Goal: Transaction & Acquisition: Purchase product/service

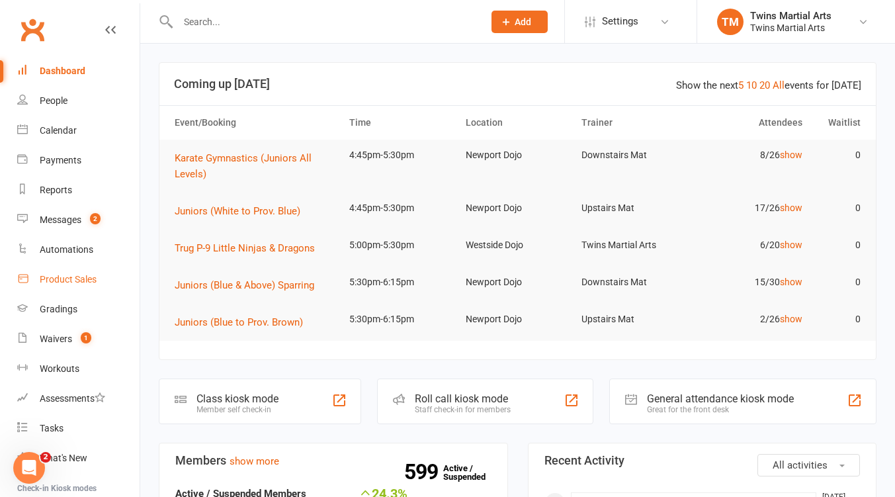
click at [76, 276] on div "Product Sales" at bounding box center [68, 279] width 57 height 11
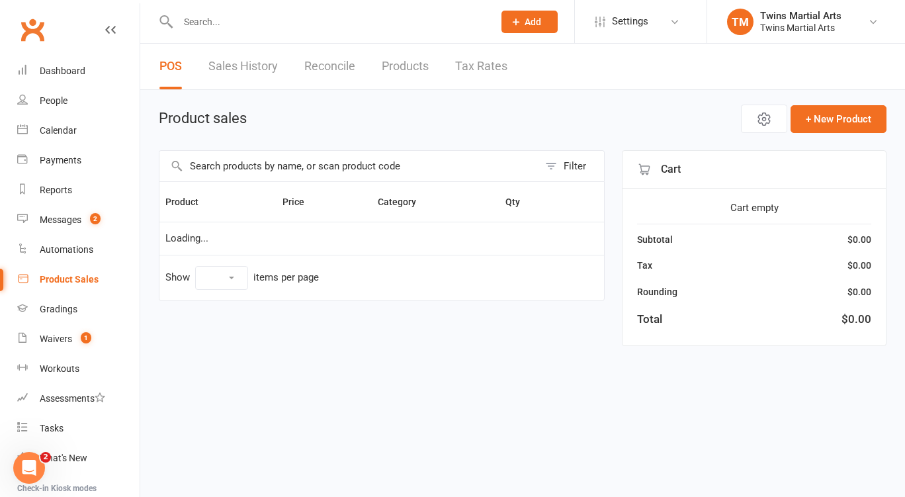
select select "25"
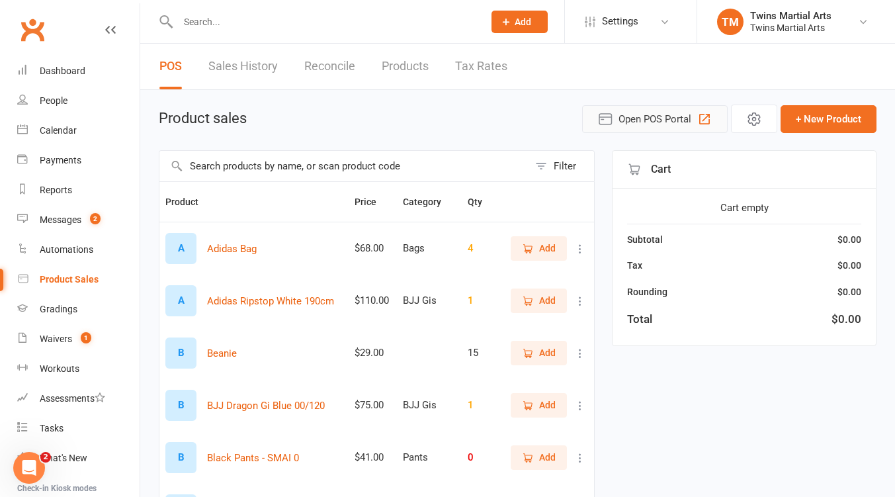
click at [696, 126] on button "Open POS Portal" at bounding box center [655, 119] width 146 height 28
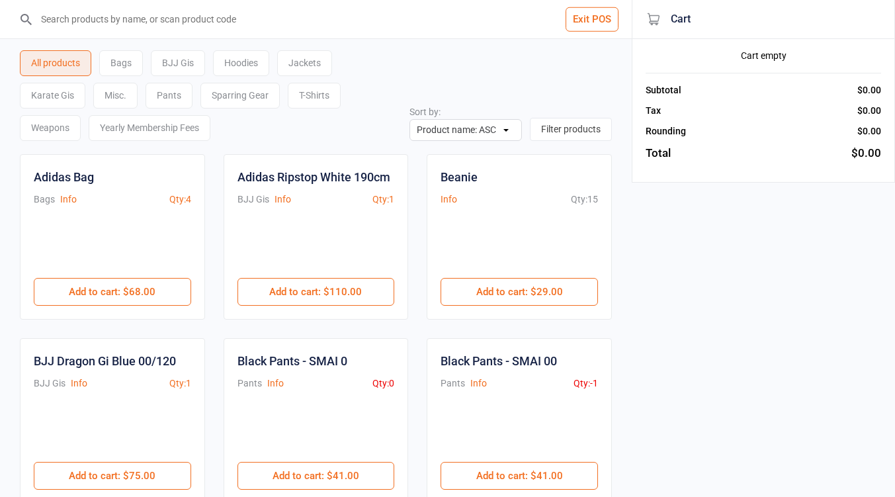
click at [323, 101] on div "T-Shirts" at bounding box center [314, 96] width 53 height 26
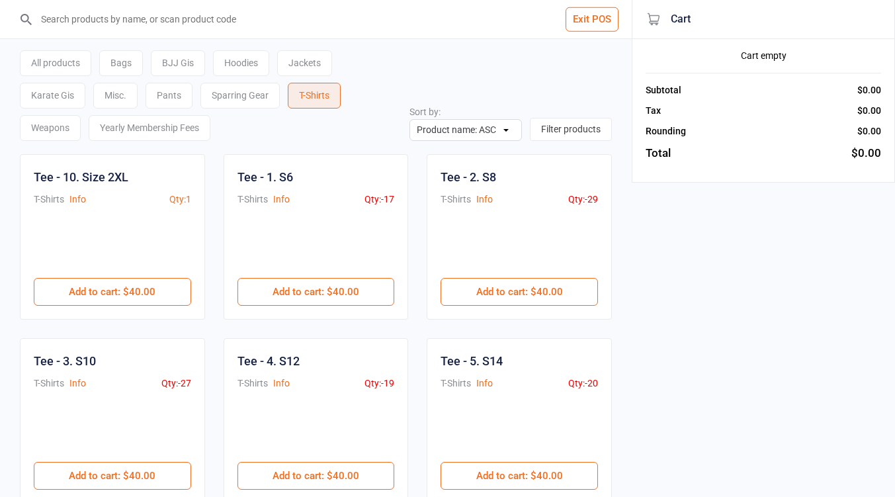
click at [345, 290] on button "Add to cart : $40.00" at bounding box center [315, 292] width 157 height 28
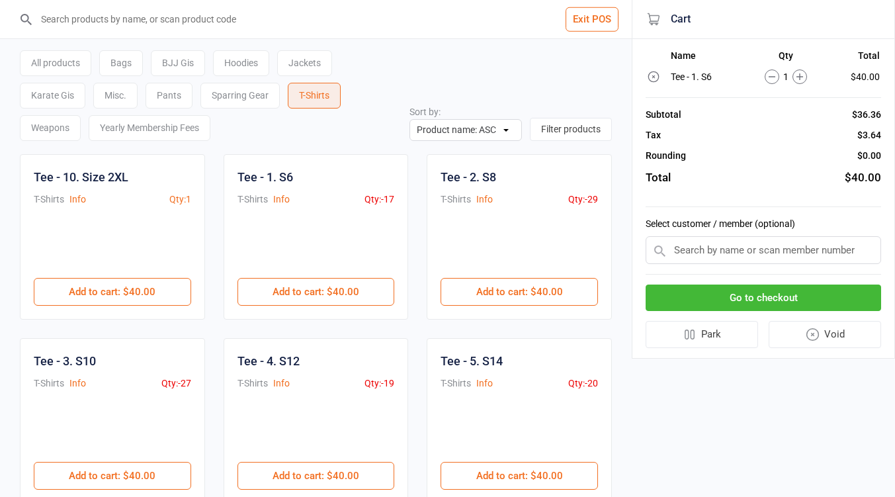
click at [741, 254] on input "text" at bounding box center [763, 250] width 235 height 28
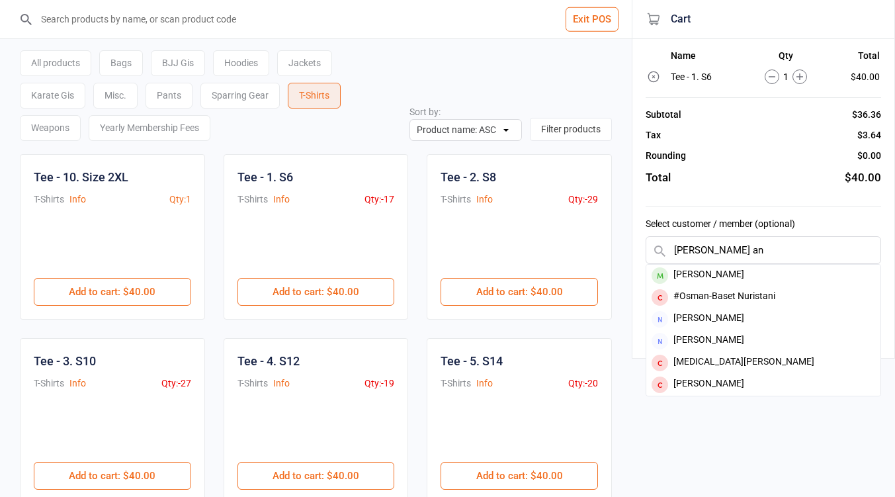
type input "calvin an"
click at [729, 273] on div "[PERSON_NAME]" at bounding box center [763, 276] width 234 height 22
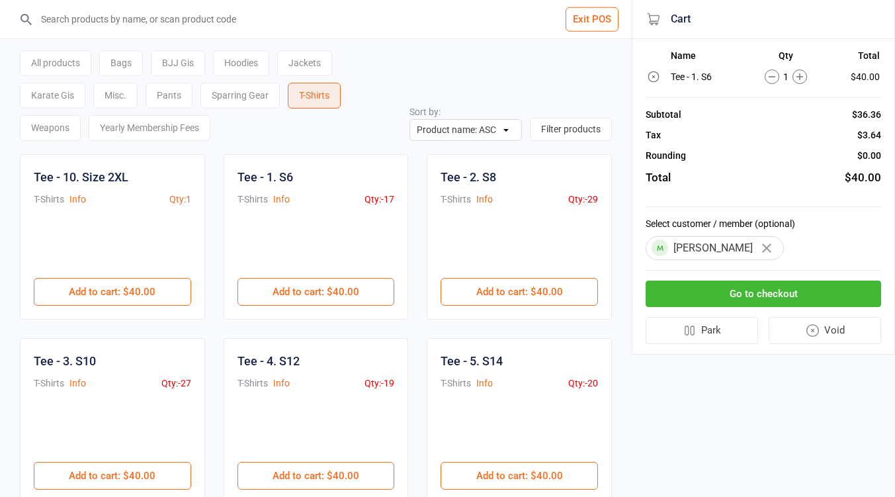
click at [762, 303] on button "Go to checkout" at bounding box center [763, 293] width 235 height 27
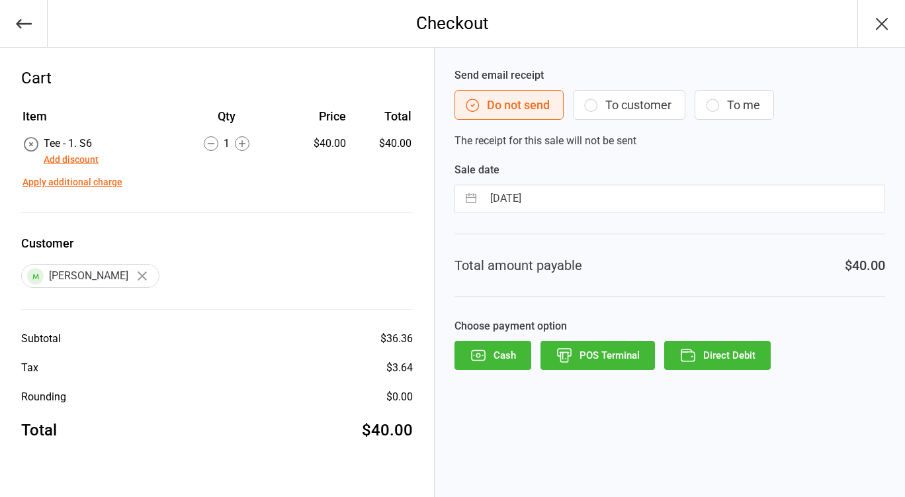
click at [621, 351] on button "POS Terminal" at bounding box center [597, 355] width 114 height 29
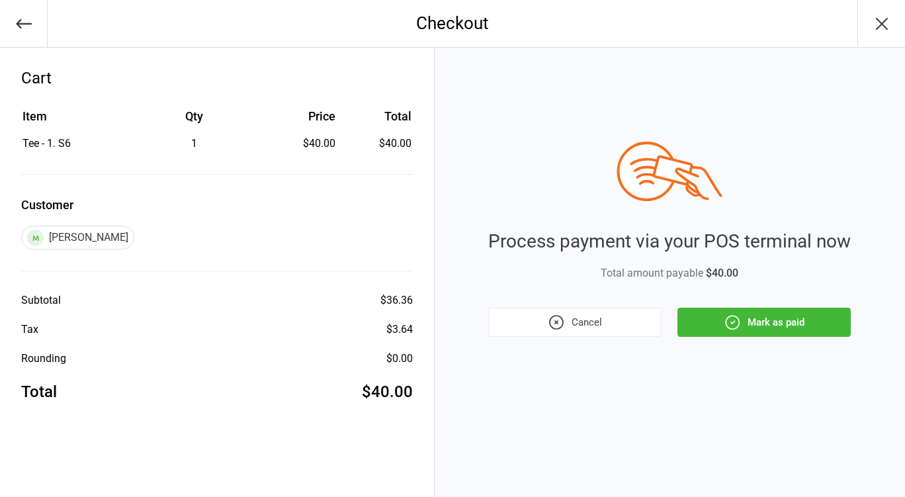
click at [753, 329] on button "Mark as paid" at bounding box center [763, 322] width 173 height 29
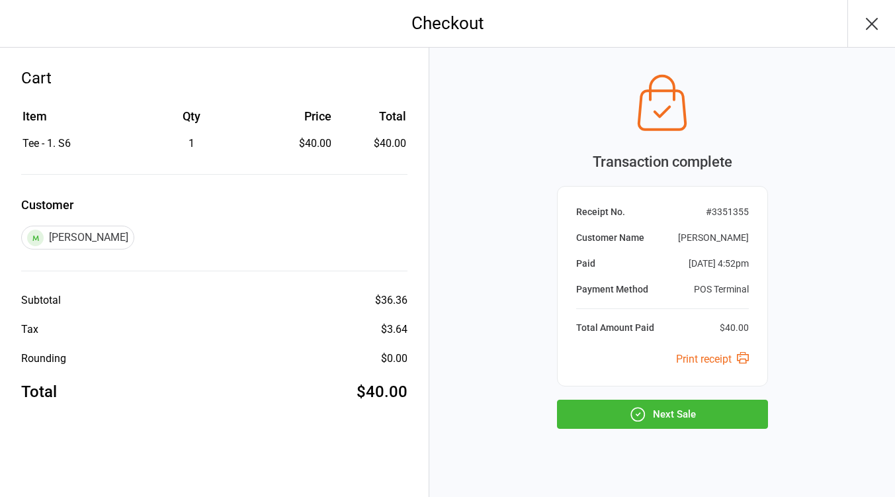
click at [682, 402] on button "Next Sale" at bounding box center [662, 414] width 211 height 29
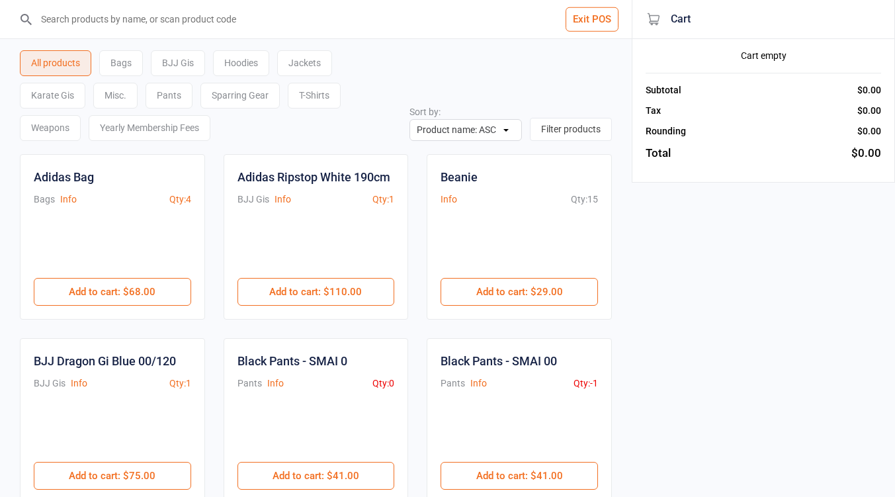
click at [588, 24] on button "Exit POS" at bounding box center [592, 19] width 53 height 24
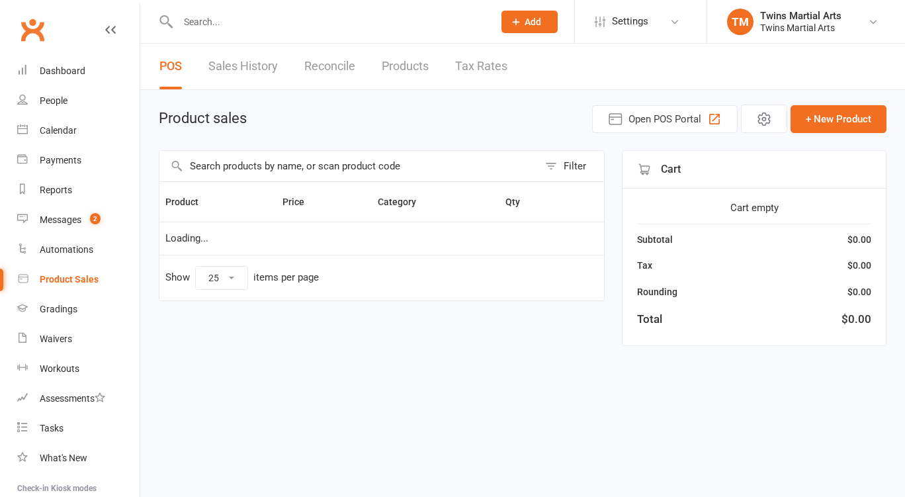
select select "25"
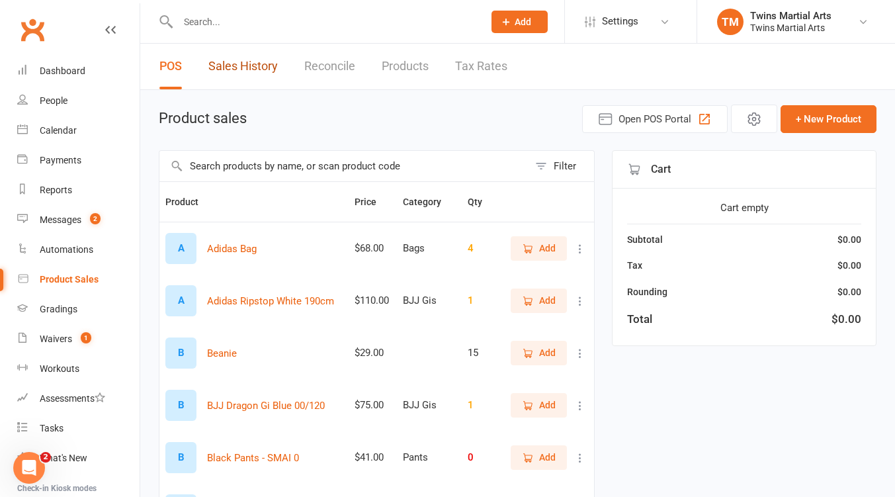
click at [269, 67] on link "Sales History" at bounding box center [242, 67] width 69 height 46
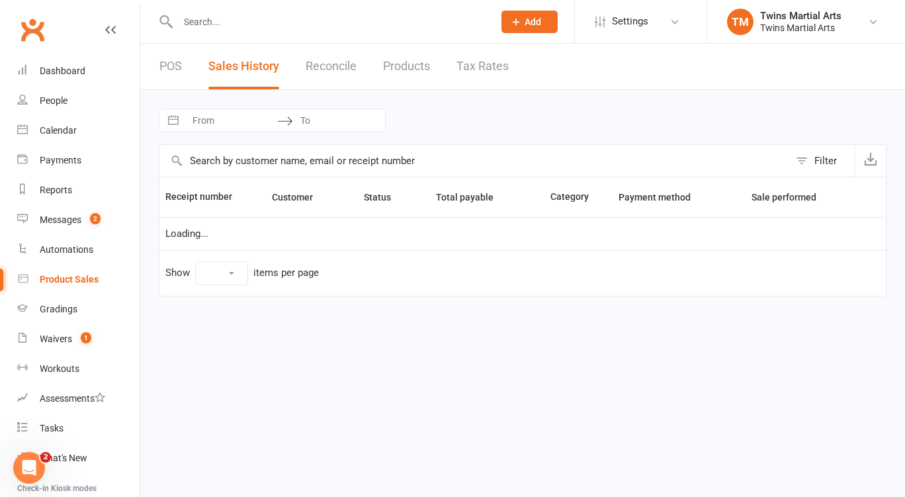
select select "25"
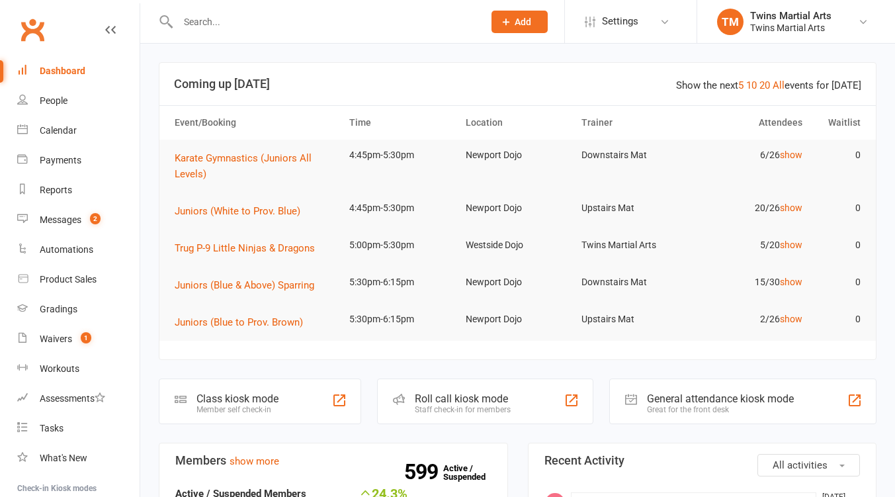
click at [198, 24] on input "text" at bounding box center [324, 22] width 300 height 19
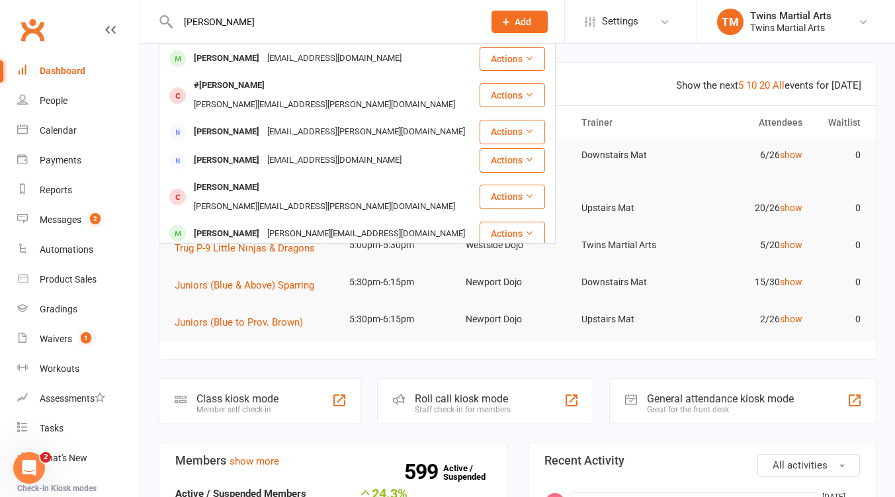
type input "ada odone"
click at [263, 224] on div "jacquelinemariee@gmail.com" at bounding box center [366, 233] width 206 height 19
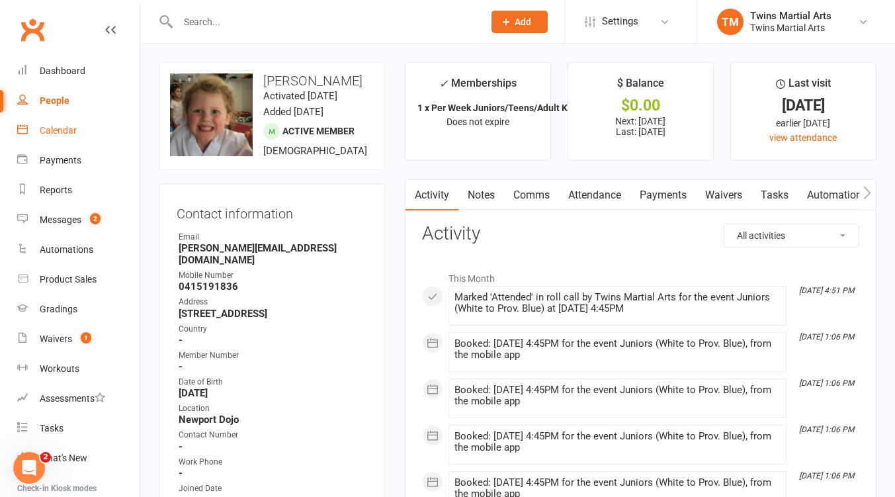
click at [51, 128] on div "Calendar" at bounding box center [58, 130] width 37 height 11
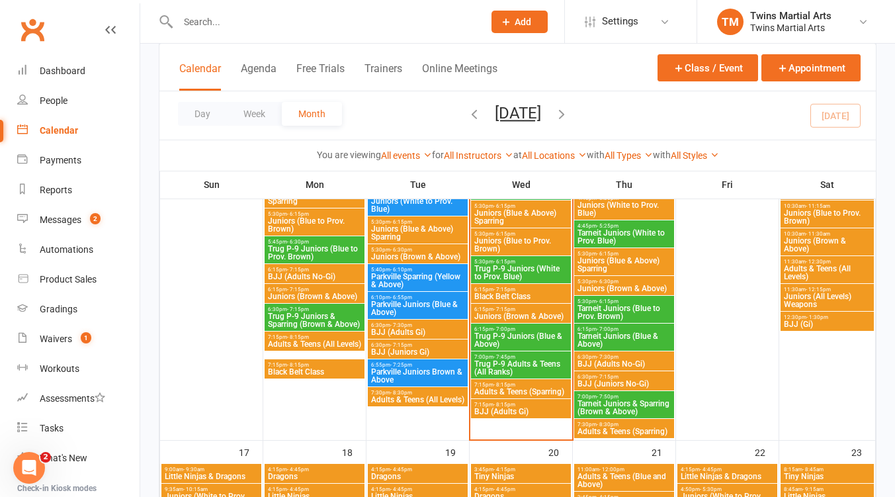
scroll to position [882, 0]
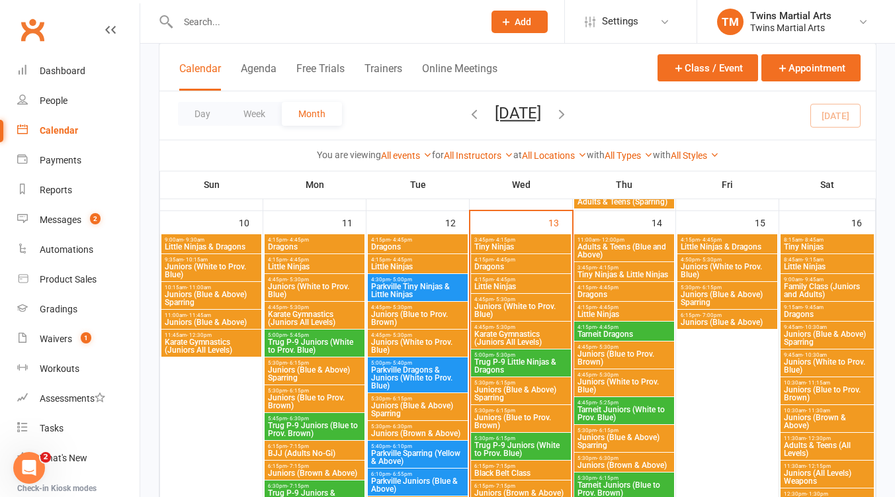
click at [834, 284] on span "Family Class (Juniors and Adults)" at bounding box center [827, 290] width 88 height 16
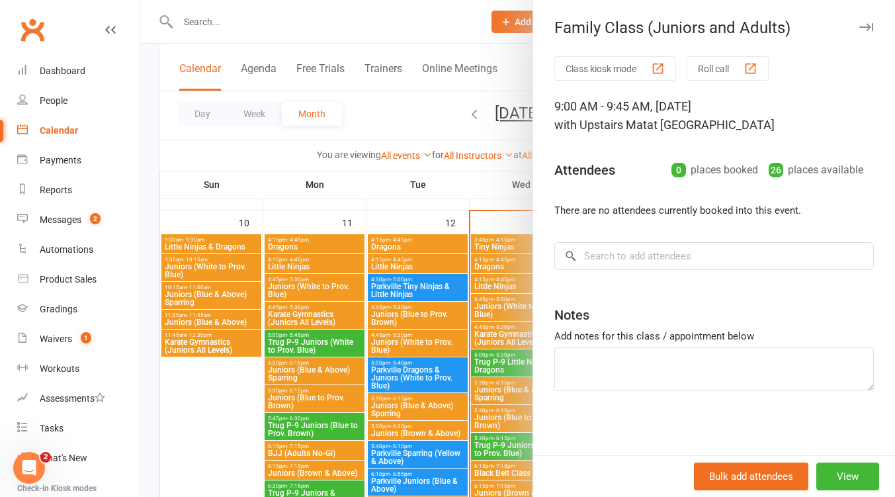
click at [859, 26] on icon "button" at bounding box center [866, 27] width 14 height 8
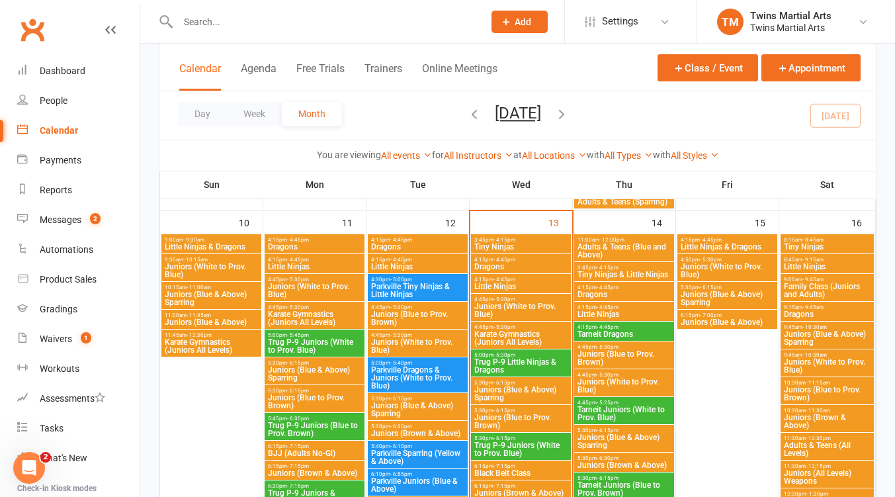
click at [827, 307] on span "9:15am - 9:45am" at bounding box center [827, 307] width 88 height 6
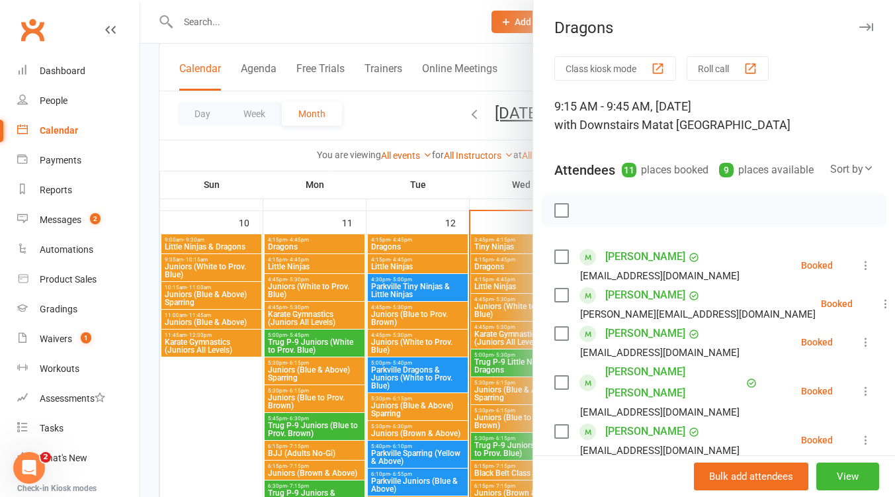
click at [859, 29] on icon "button" at bounding box center [866, 27] width 14 height 8
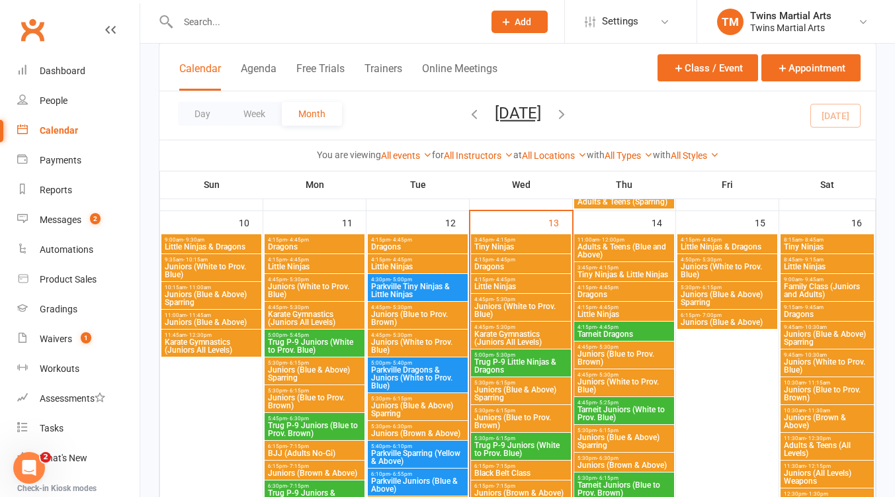
scroll to position [705, 0]
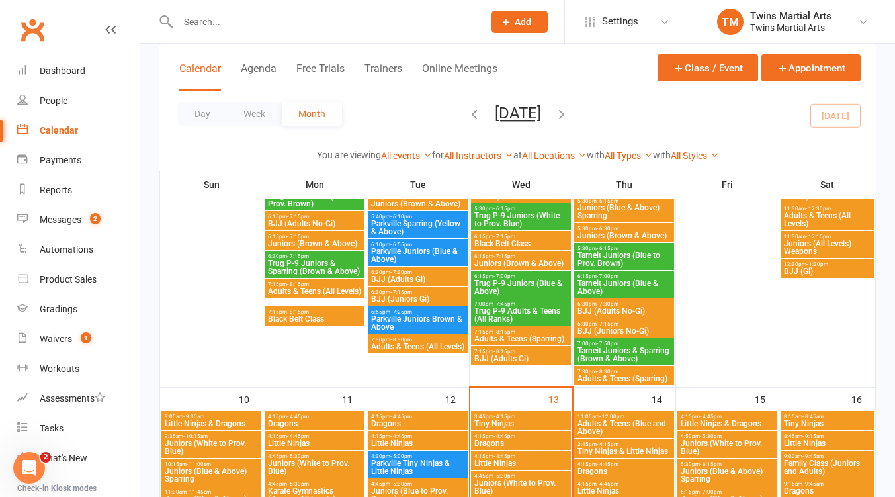
click at [626, 14] on span "Settings" at bounding box center [620, 22] width 36 height 30
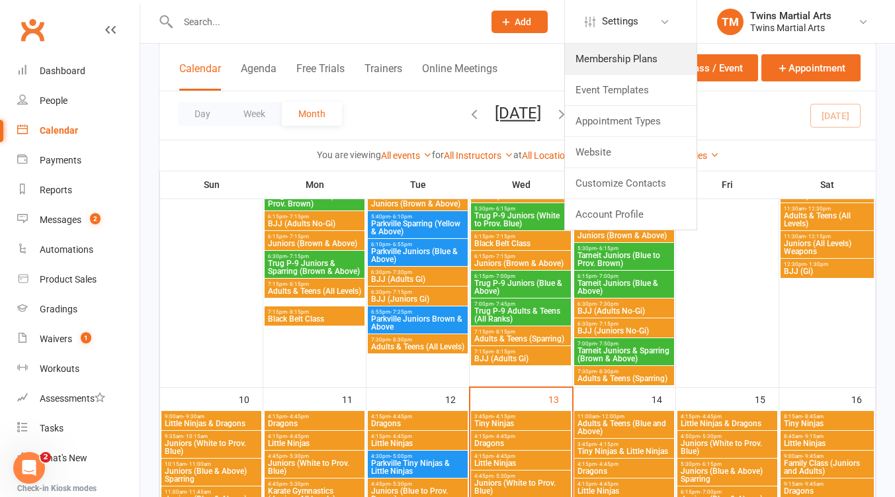
click at [619, 60] on link "Membership Plans" at bounding box center [631, 59] width 132 height 30
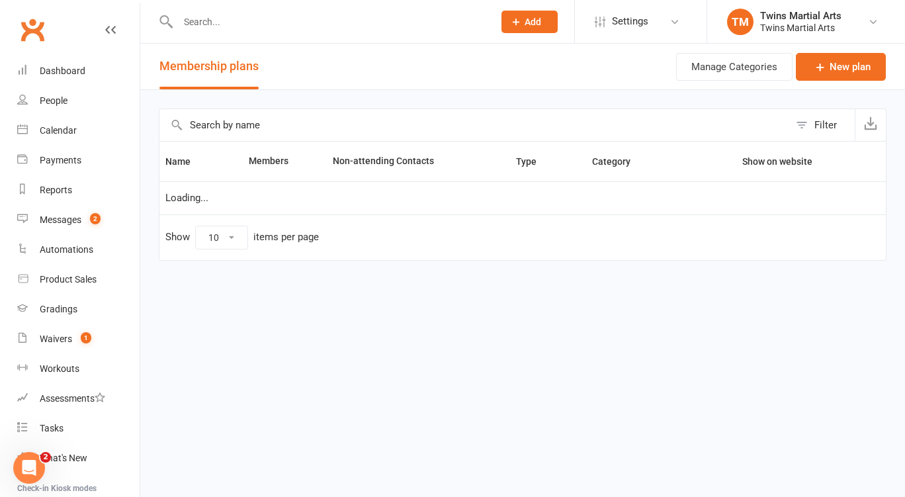
select select "25"
click at [229, 131] on input "text" at bounding box center [474, 125] width 630 height 32
